Goal: Transaction & Acquisition: Purchase product/service

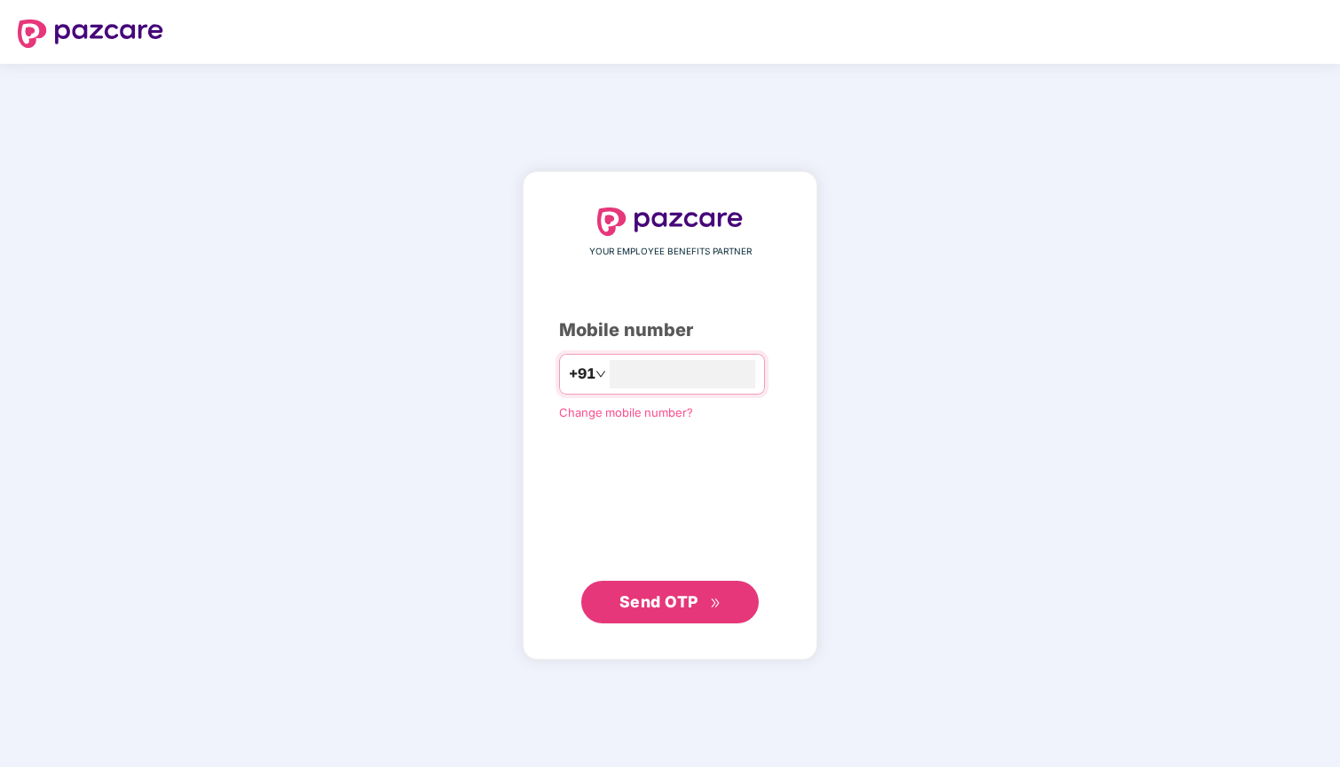
type input "**********"
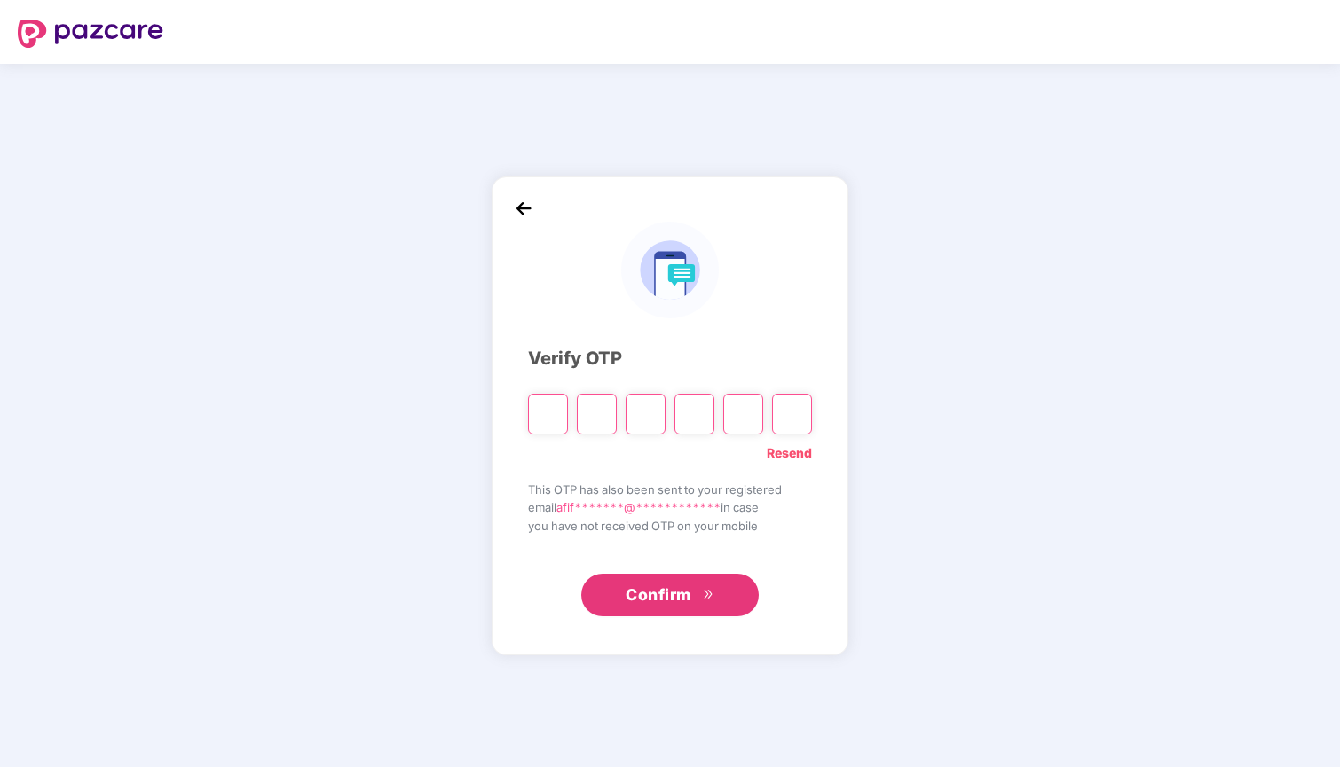
type input "*"
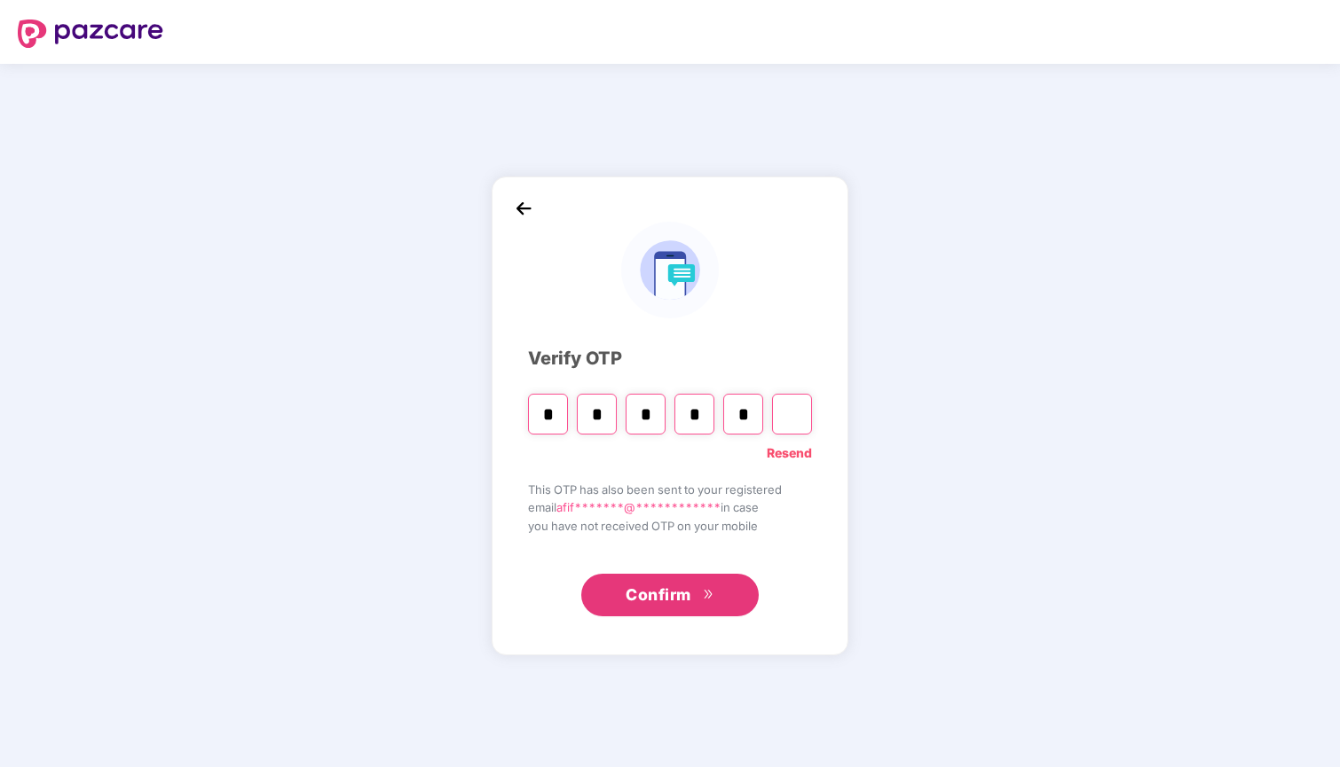
type input "*"
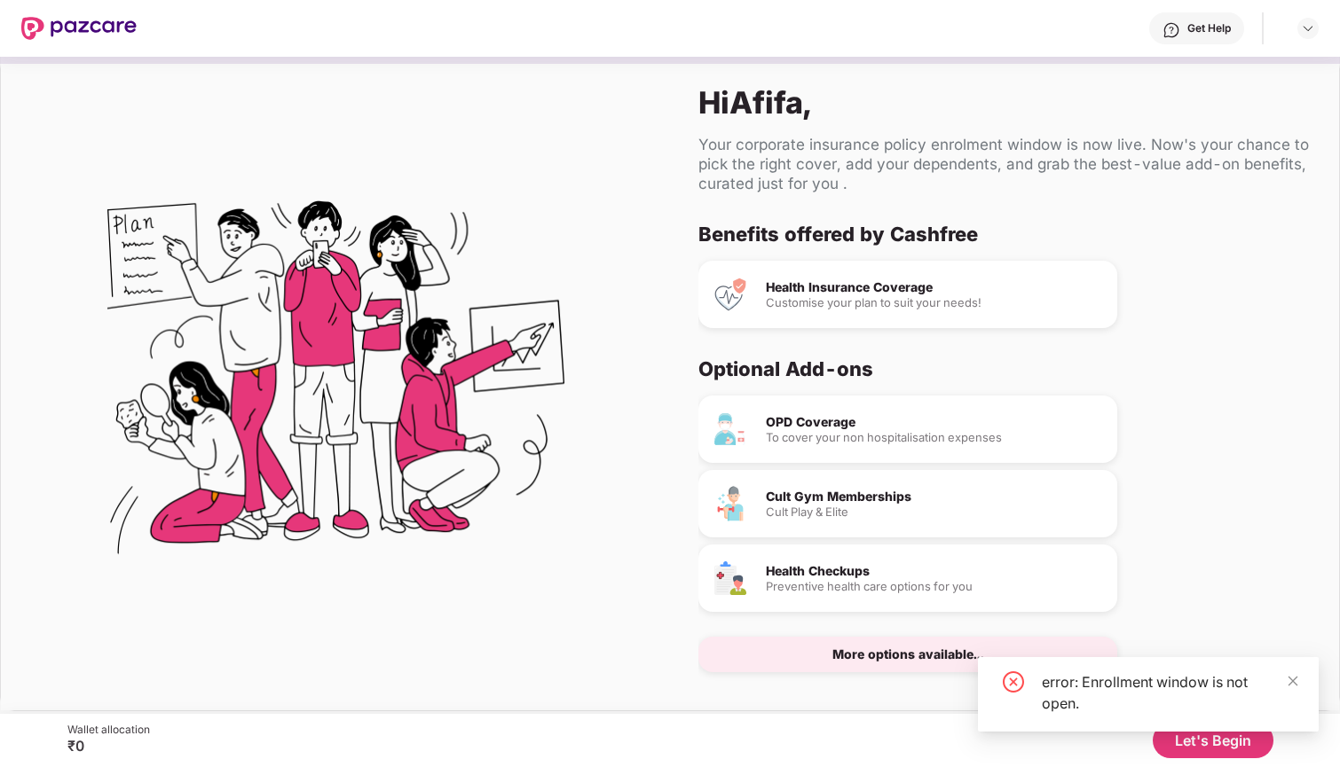
click at [928, 423] on div "OPD Coverage" at bounding box center [934, 422] width 337 height 12
click at [873, 440] on div "To cover your non hospitalisation expenses" at bounding box center [934, 438] width 337 height 12
click at [1290, 676] on icon "close" at bounding box center [1292, 681] width 12 height 12
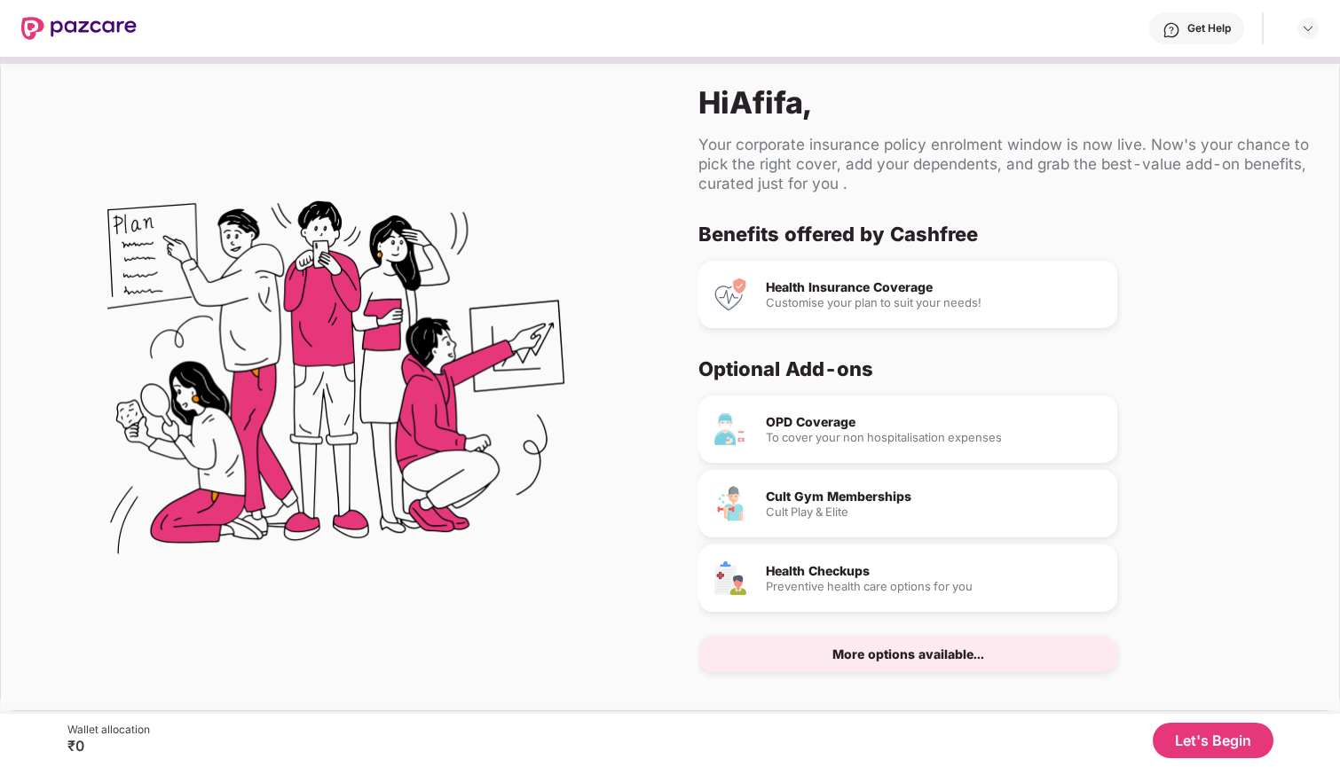
click at [1227, 740] on button "Let's Begin" at bounding box center [1212, 740] width 121 height 35
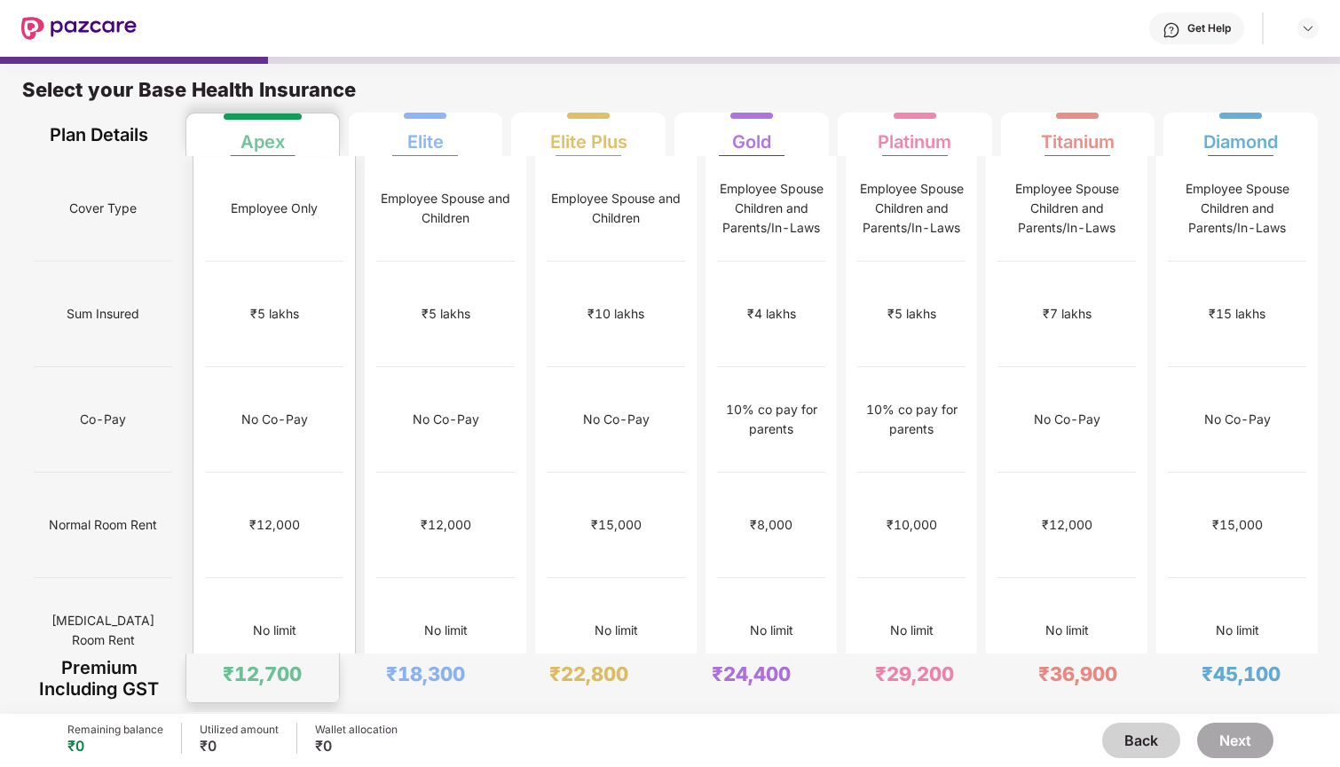
click at [306, 684] on div "₹1,00,000" at bounding box center [274, 737] width 138 height 106
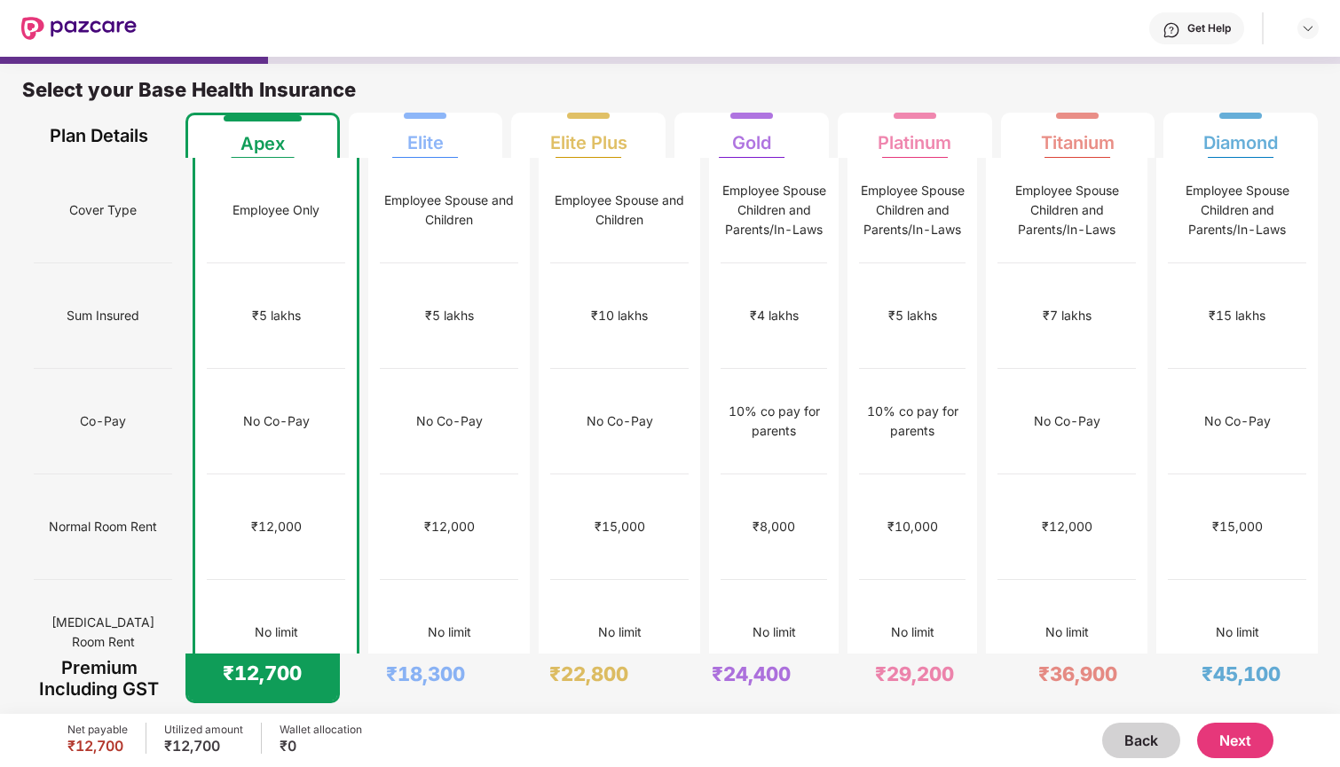
click at [1265, 740] on button "Next" at bounding box center [1235, 740] width 76 height 35
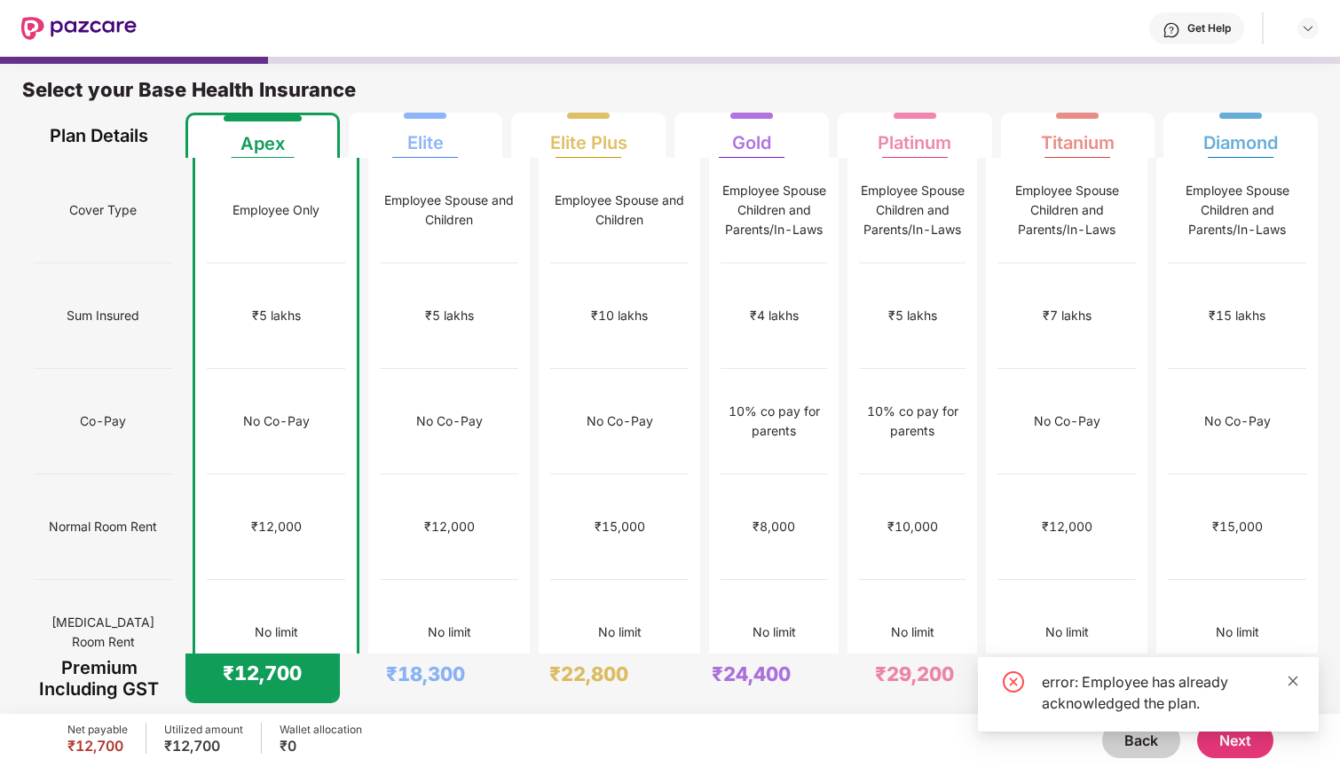
click at [1296, 679] on icon "close" at bounding box center [1292, 681] width 12 height 12
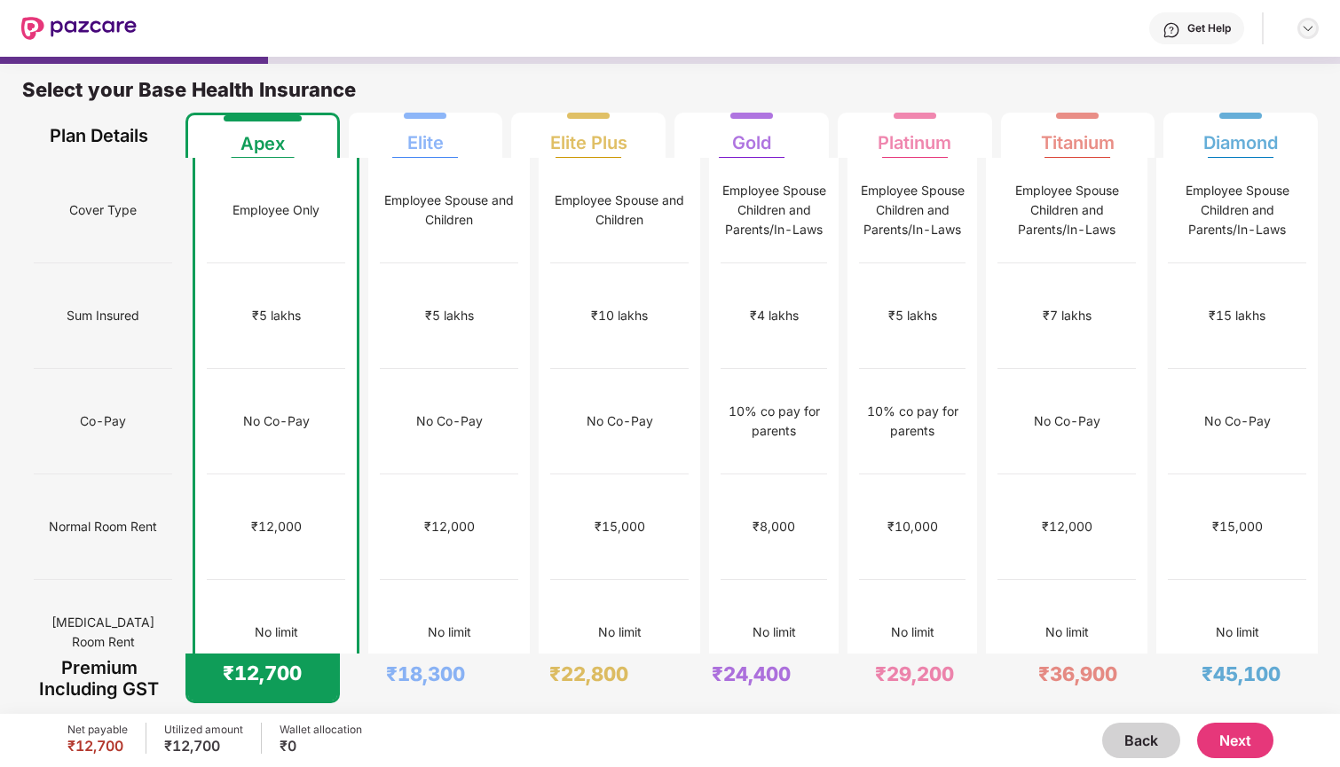
click at [1312, 23] on img at bounding box center [1308, 28] width 14 height 14
click at [1306, 30] on img at bounding box center [1308, 28] width 14 height 14
click at [1115, 737] on button "Back" at bounding box center [1141, 740] width 78 height 35
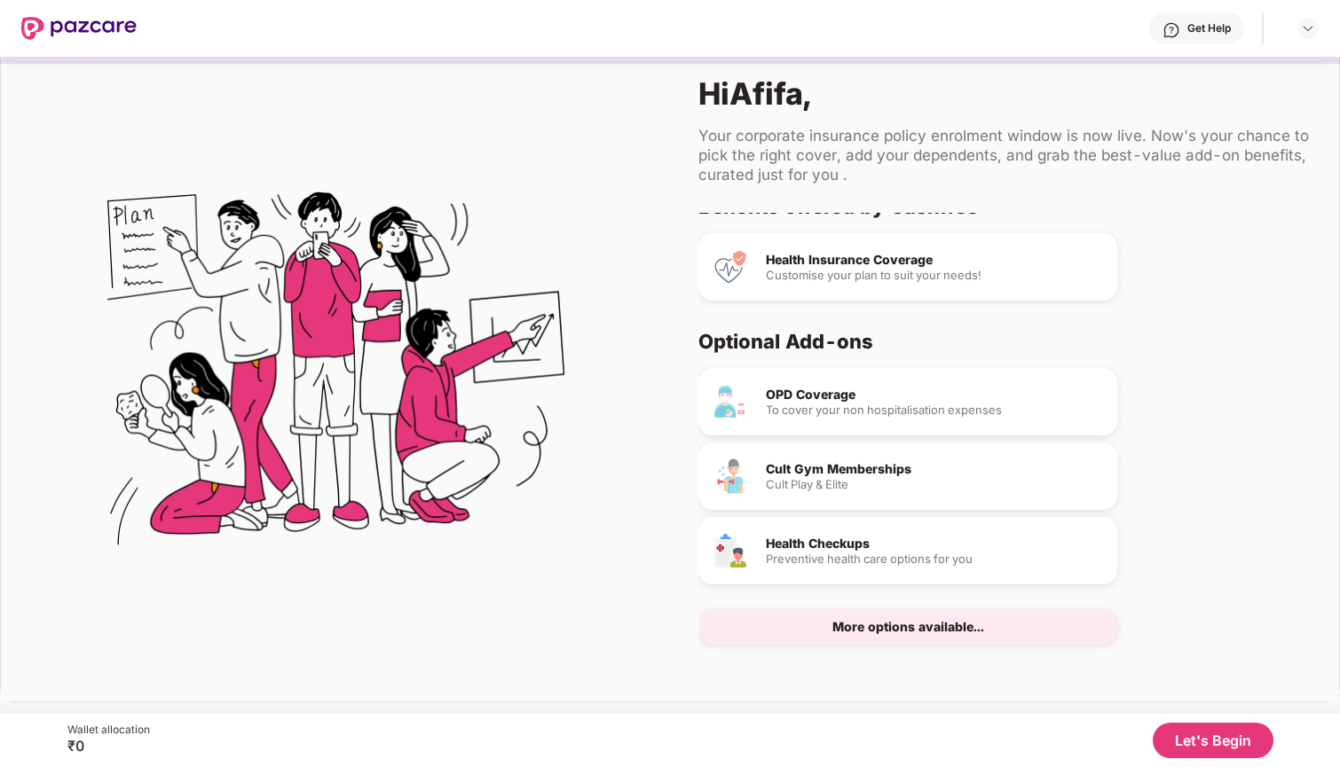
scroll to position [9, 0]
click at [922, 625] on div "More options available..." at bounding box center [908, 627] width 152 height 12
click at [880, 639] on div "More options available..." at bounding box center [907, 626] width 419 height 35
click at [825, 614] on div "More options available..." at bounding box center [907, 626] width 419 height 35
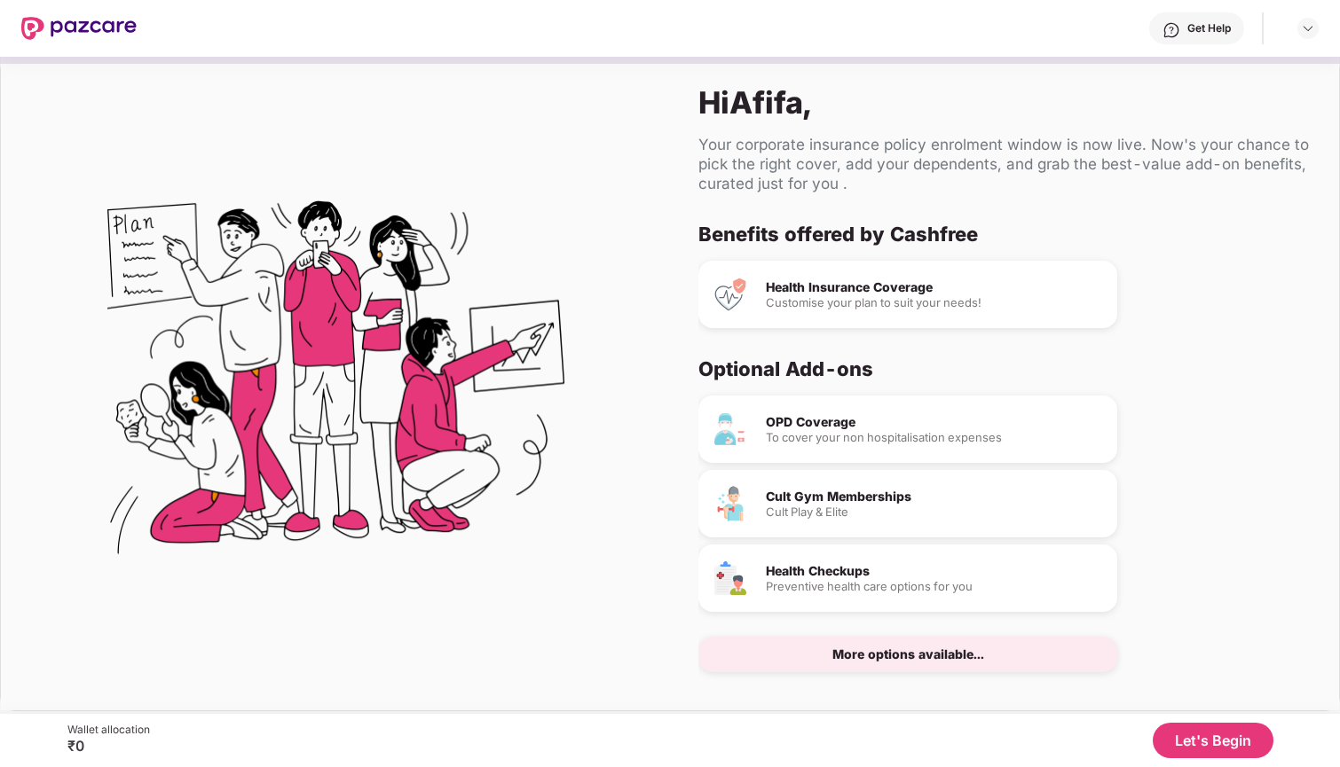
scroll to position [0, 0]
click at [877, 517] on div "Cult Play & Elite" at bounding box center [934, 513] width 337 height 12
click at [908, 294] on div "Health Insurance Coverage" at bounding box center [934, 287] width 337 height 12
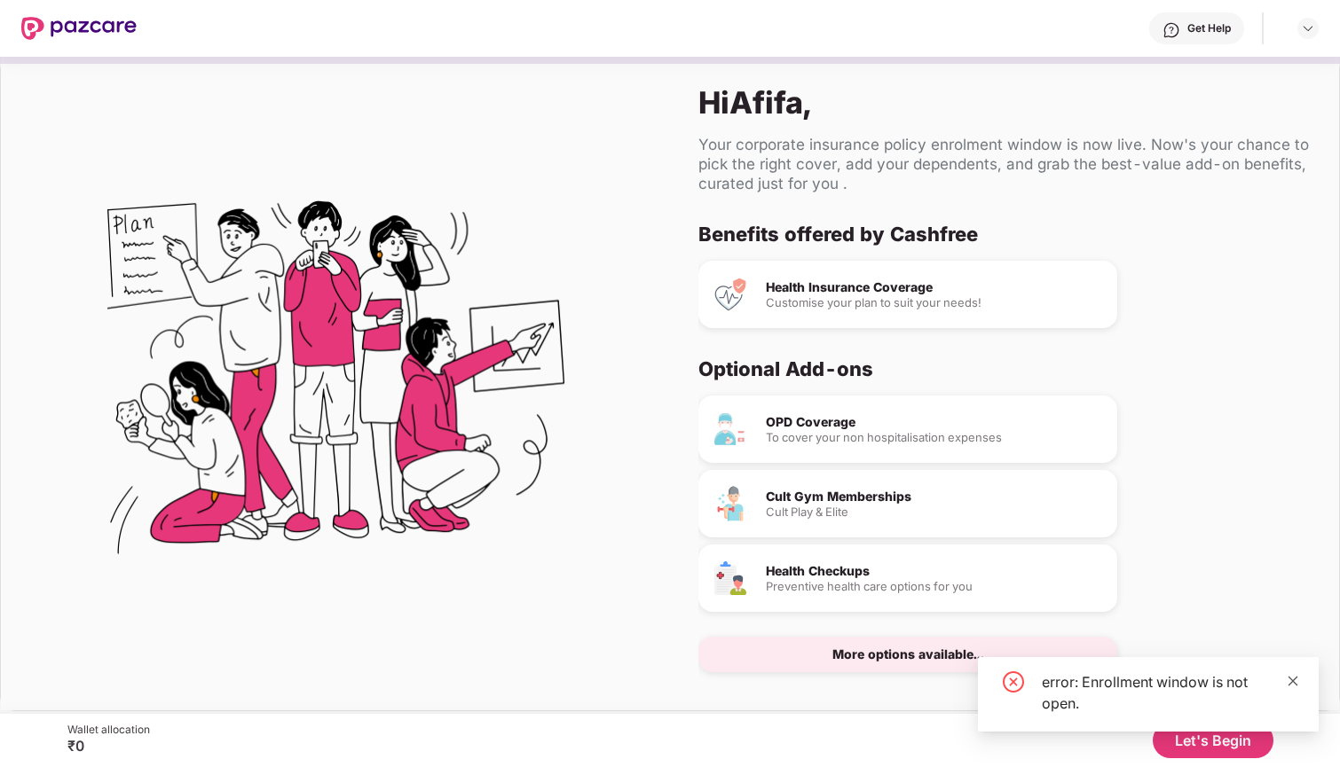
click at [1293, 677] on icon "close" at bounding box center [1292, 681] width 12 height 12
